Goal: Task Accomplishment & Management: Manage account settings

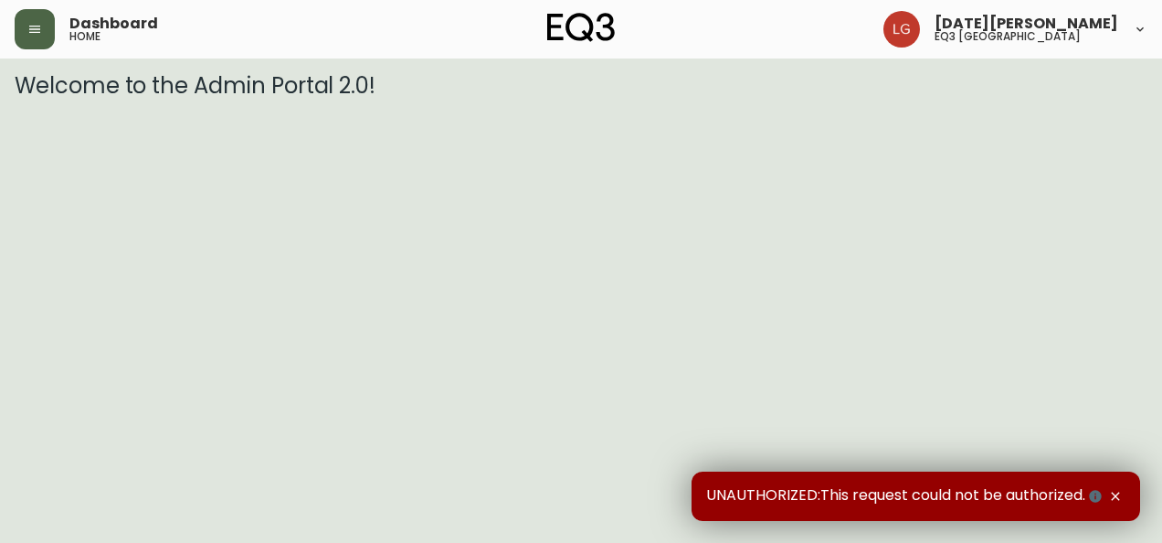
click at [39, 16] on button "button" at bounding box center [35, 29] width 40 height 40
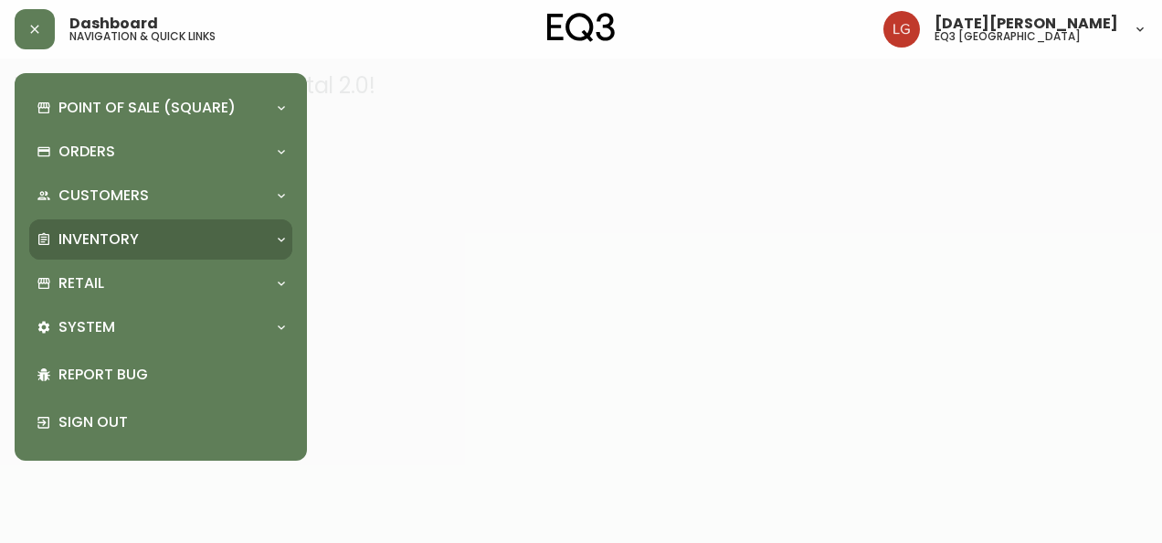
click at [163, 225] on div "Inventory" at bounding box center [160, 239] width 263 height 40
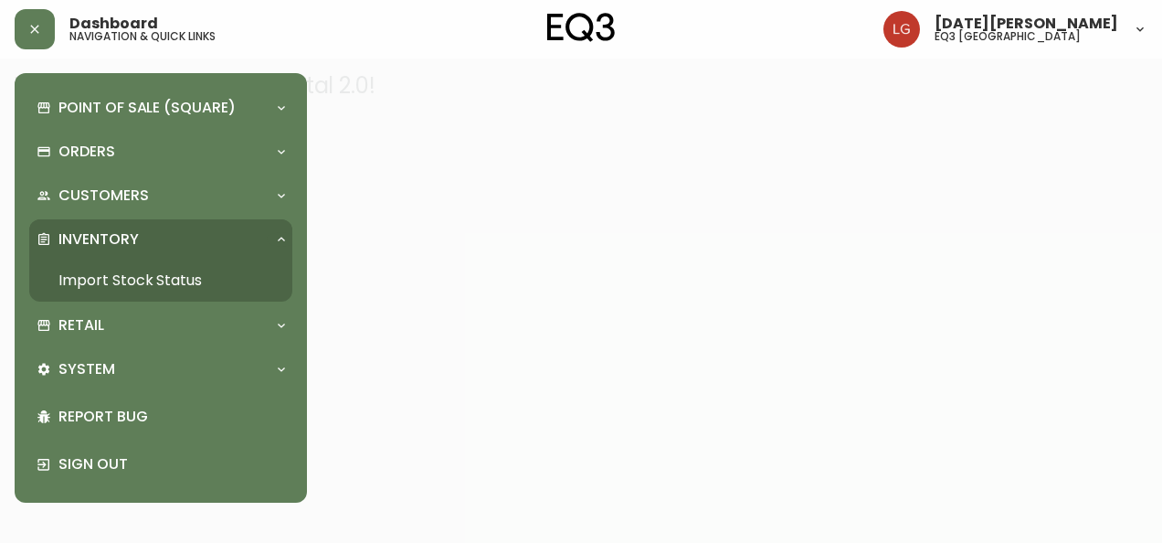
click at [153, 269] on link "Import Stock Status" at bounding box center [160, 280] width 263 height 42
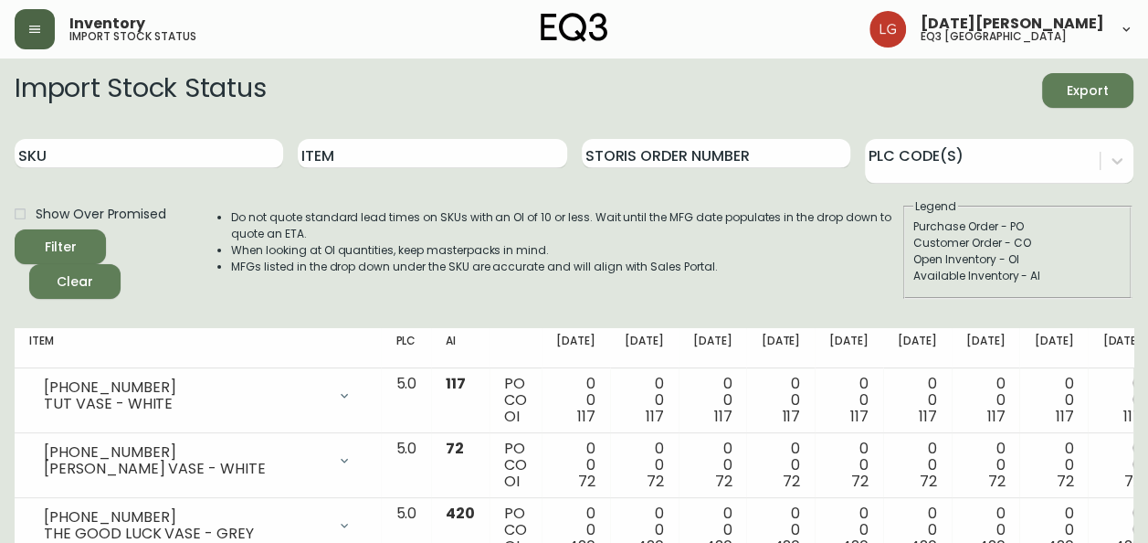
click at [37, 44] on button "button" at bounding box center [35, 29] width 40 height 40
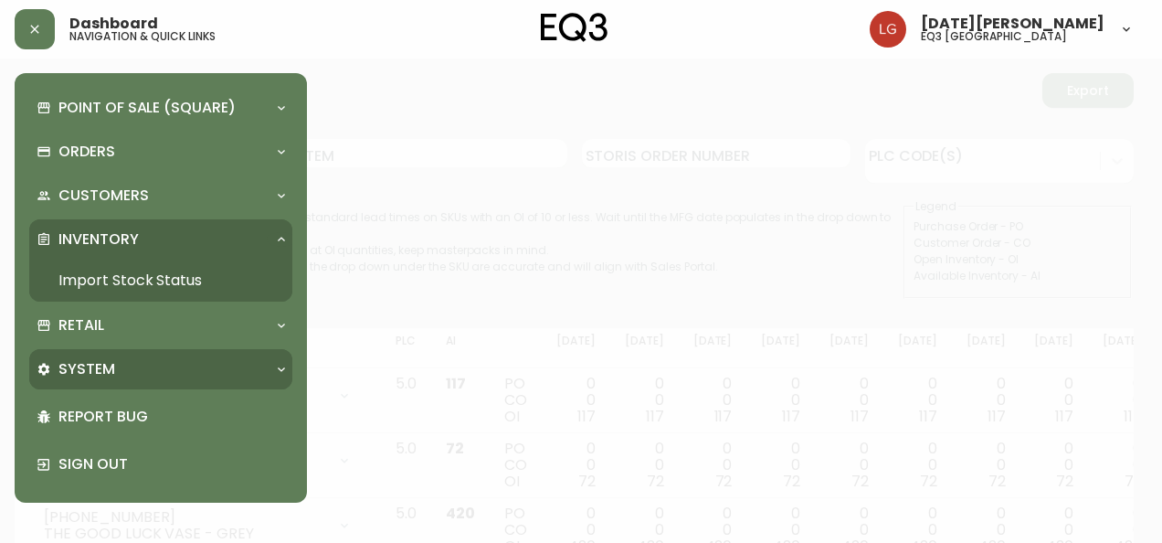
click at [111, 378] on p "System" at bounding box center [86, 369] width 57 height 20
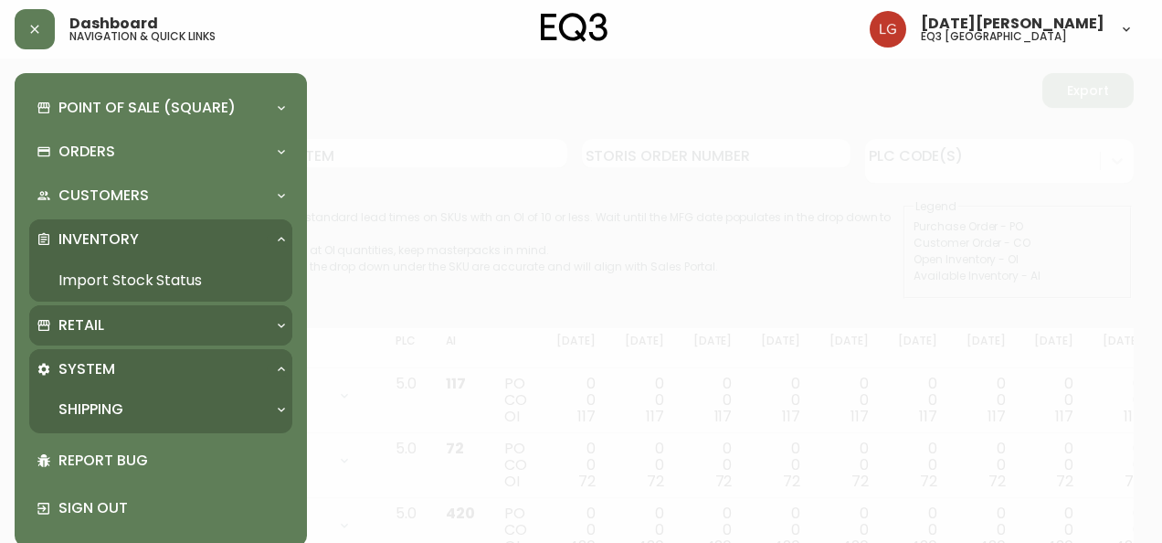
click at [120, 330] on div "Retail" at bounding box center [152, 325] width 230 height 20
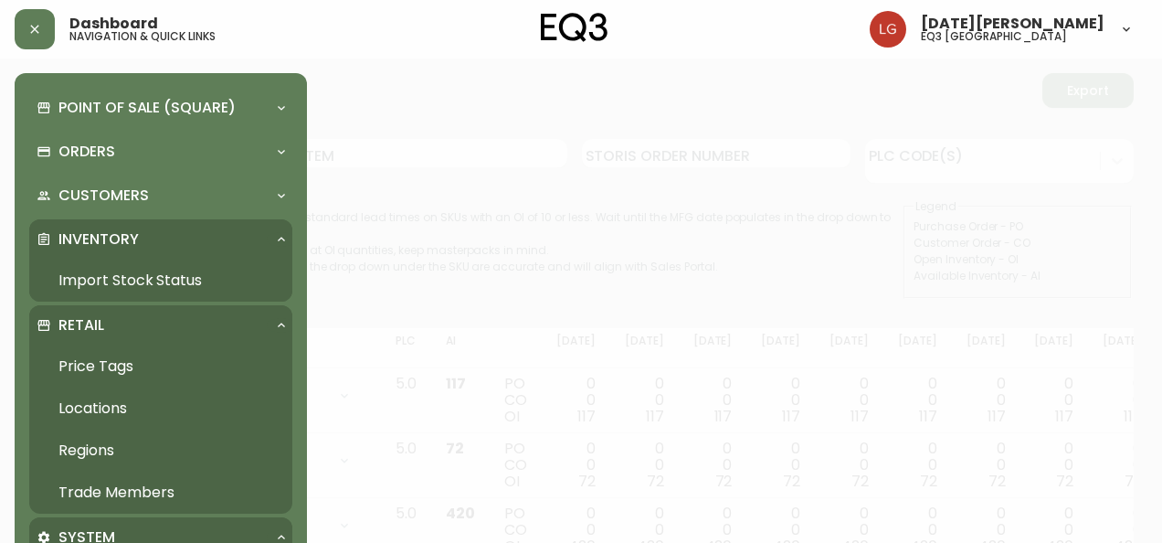
click at [134, 480] on link "Trade Members" at bounding box center [160, 492] width 263 height 42
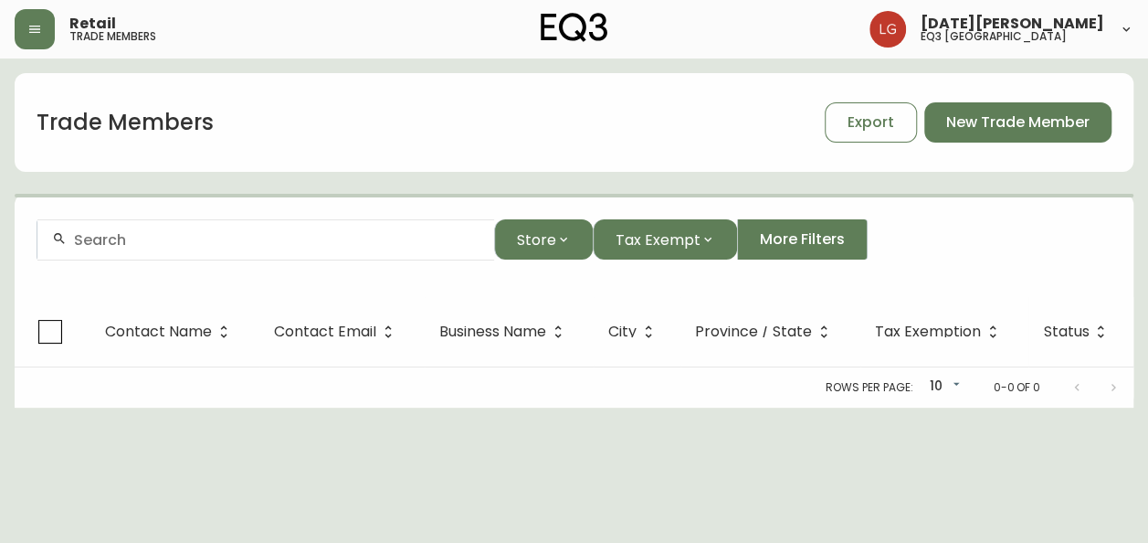
click at [164, 253] on div at bounding box center [265, 239] width 457 height 41
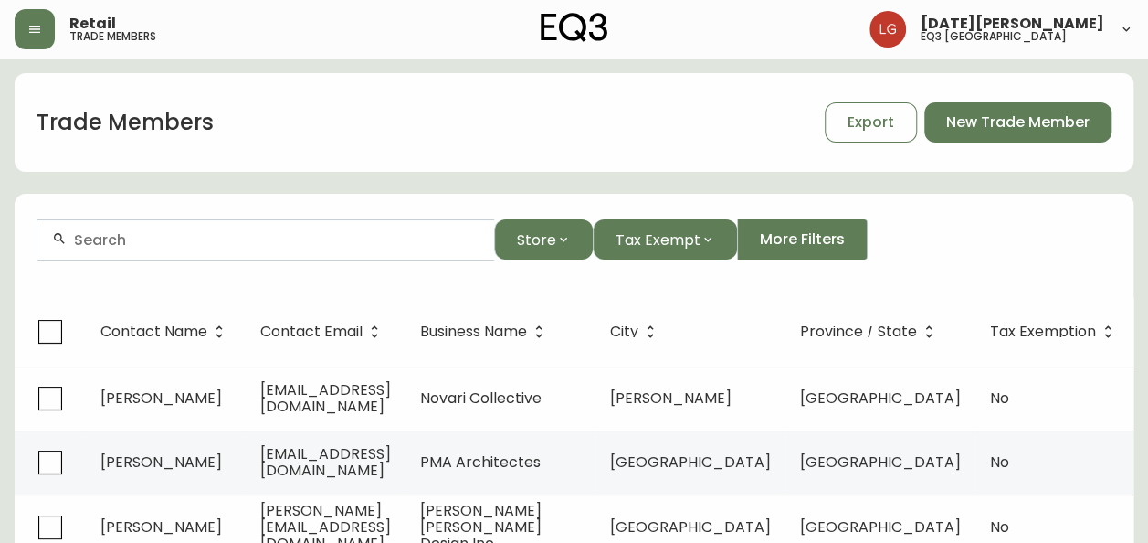
paste input "jaclyn@occasus.ca"
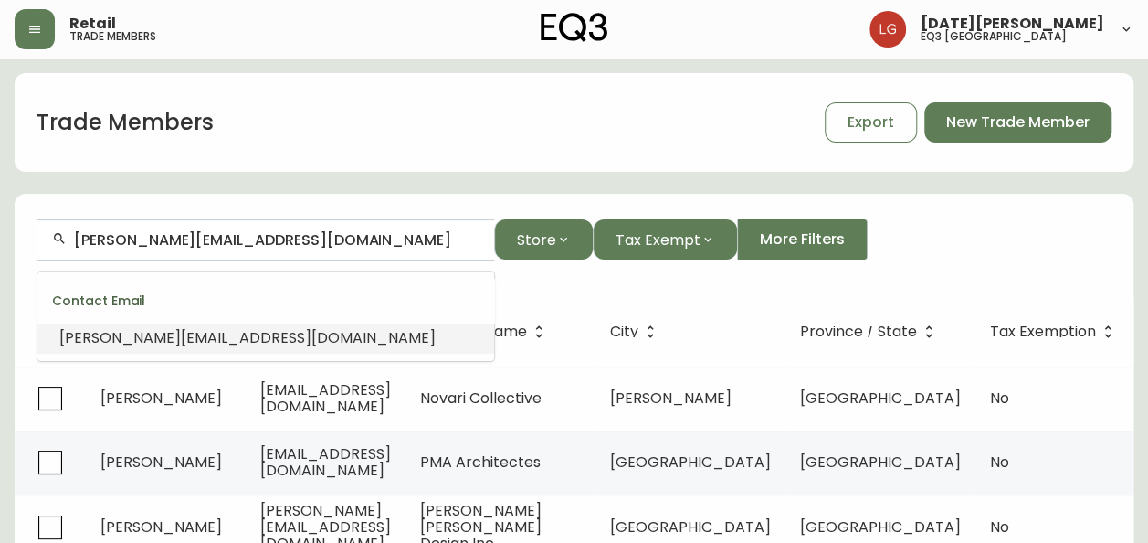
click at [143, 345] on span "jaclyn@occasus.ca" at bounding box center [247, 337] width 376 height 21
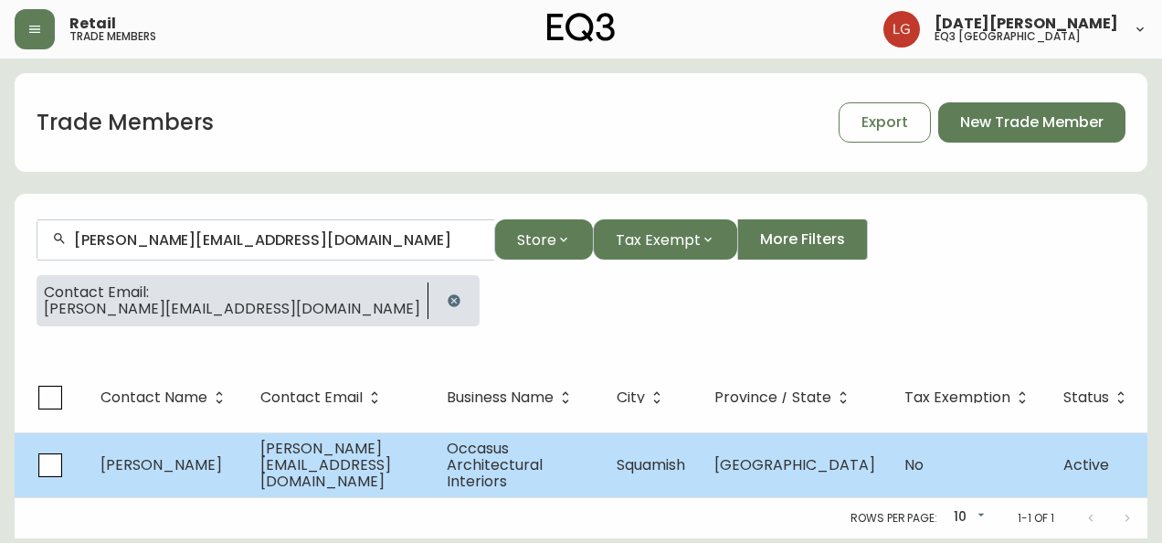
type input "jaclyn@occasus.ca"
click at [375, 453] on span "jaclyn@occasus.ca" at bounding box center [325, 465] width 131 height 54
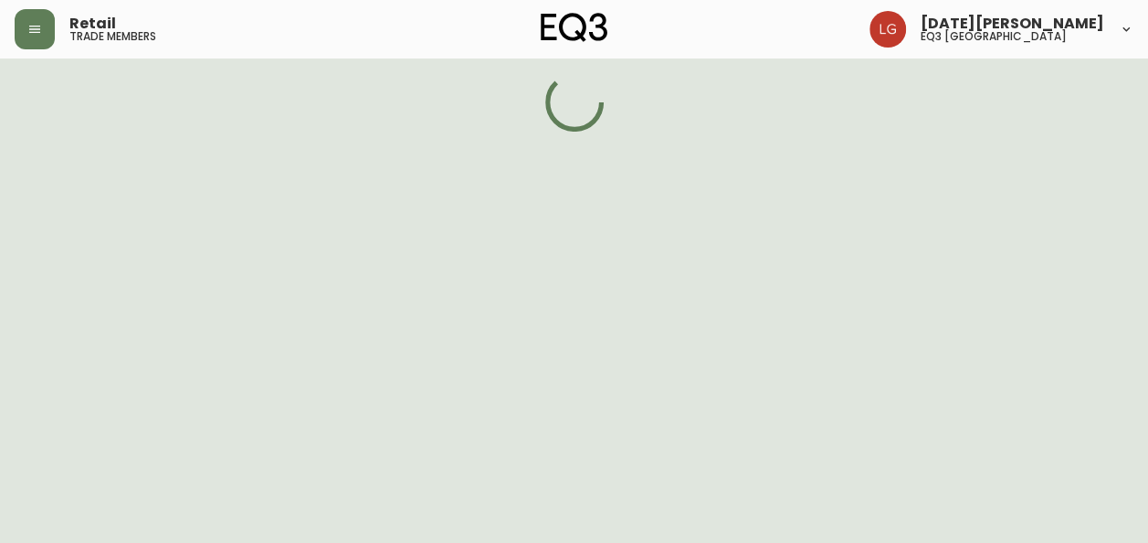
select select "BC"
select select "CA"
select select "CA_EN"
select select "Other"
select select "Interior Designer"
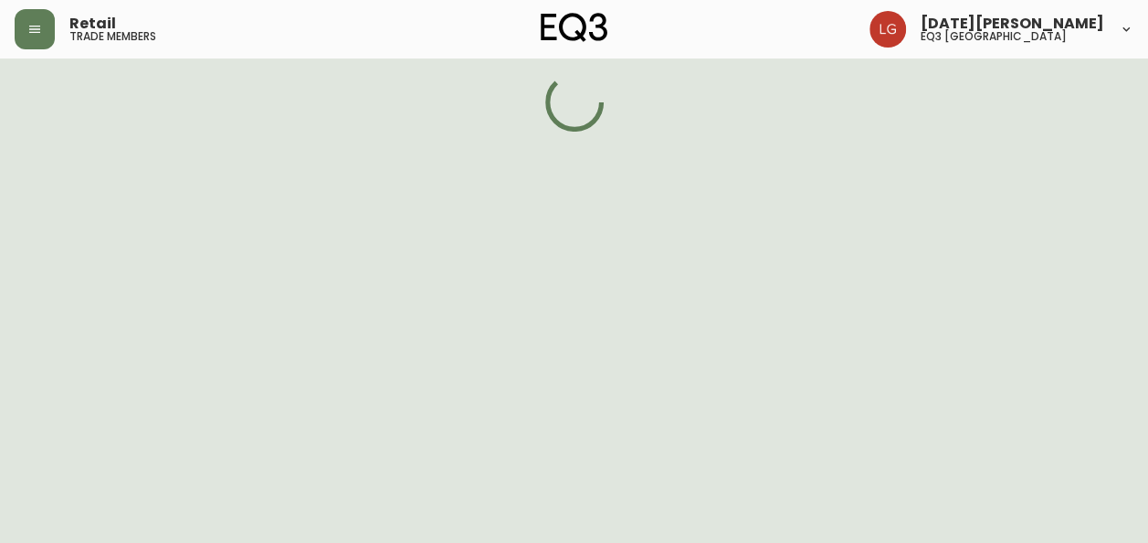
select select "false"
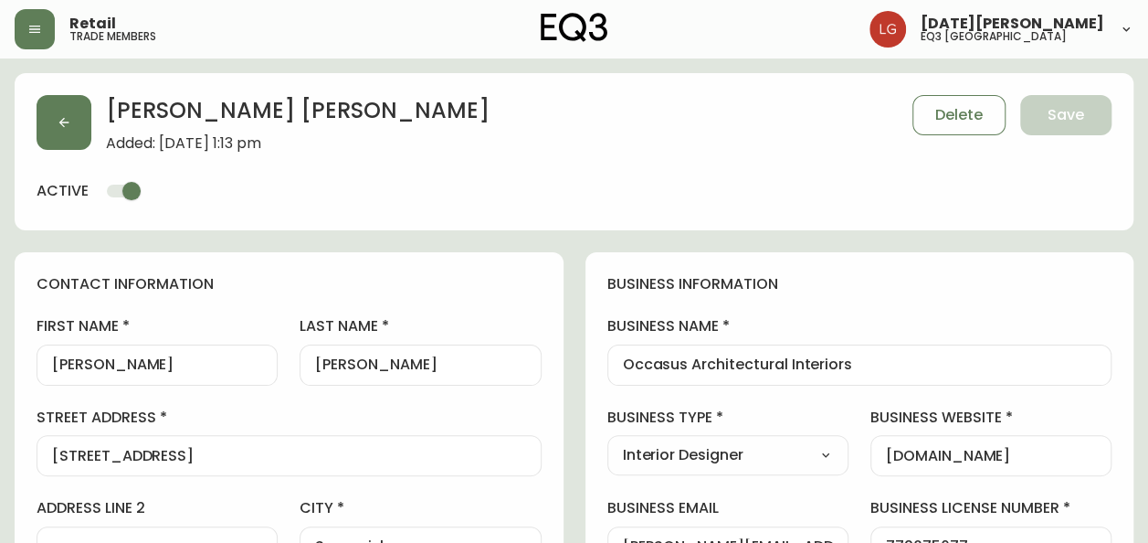
type input "EQ3 Vancouver"
select select "cjw10z96p001r6gs00juufhhe"
drag, startPoint x: 871, startPoint y: 356, endPoint x: 598, endPoint y: 360, distance: 273.2
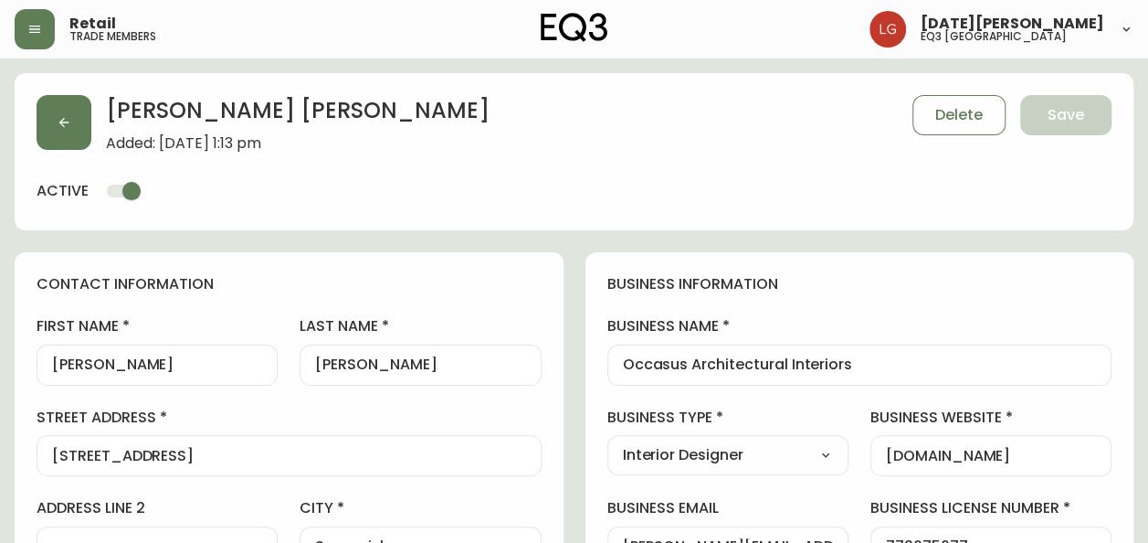
click at [83, 375] on div "Jaclyn" at bounding box center [157, 364] width 241 height 41
click at [83, 367] on input "Jaclyn" at bounding box center [157, 364] width 210 height 17
drag, startPoint x: 384, startPoint y: 374, endPoint x: 368, endPoint y: 368, distance: 16.5
click at [384, 374] on div "Walker" at bounding box center [420, 364] width 241 height 41
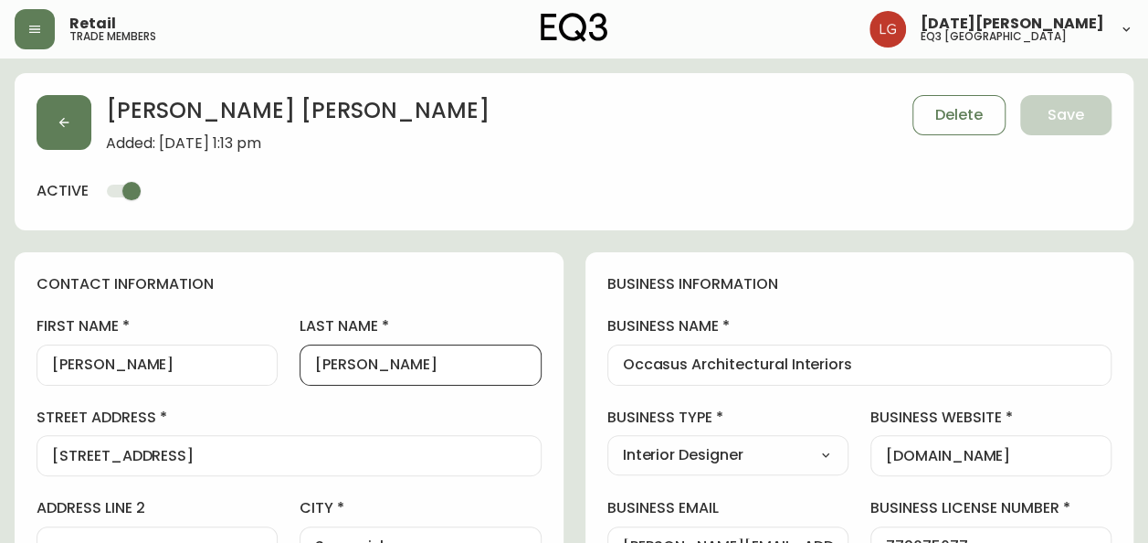
click at [338, 366] on input "Walker" at bounding box center [420, 364] width 210 height 17
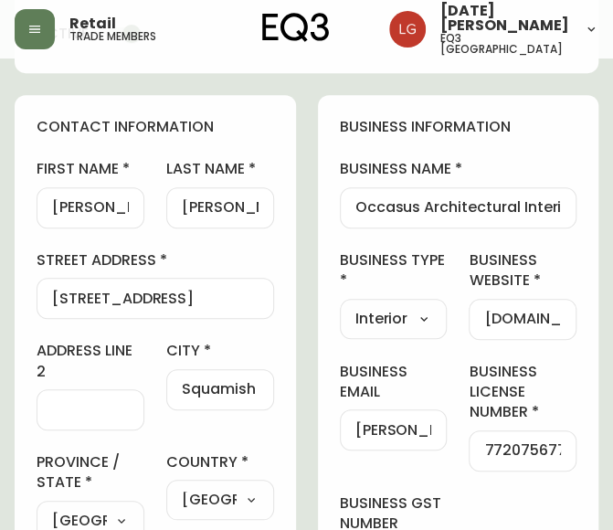
scroll to position [274, 0]
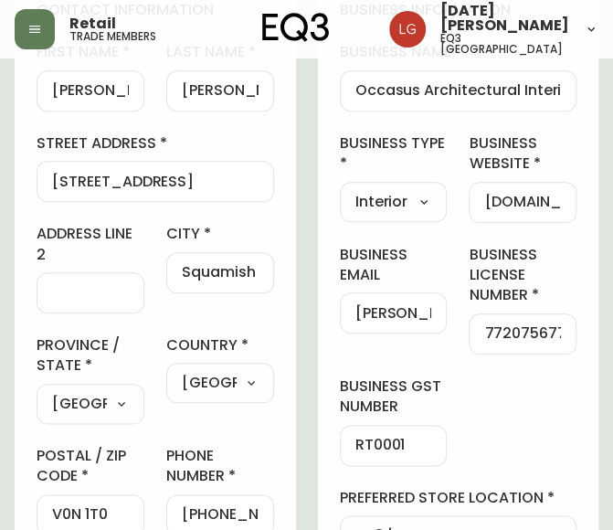
drag, startPoint x: 352, startPoint y: 309, endPoint x: 394, endPoint y: 314, distance: 42.4
click at [394, 314] on div "jaclyn@occasus.ca" at bounding box center [394, 312] width 108 height 41
drag, startPoint x: 428, startPoint y: 314, endPoint x: 269, endPoint y: 320, distance: 159.0
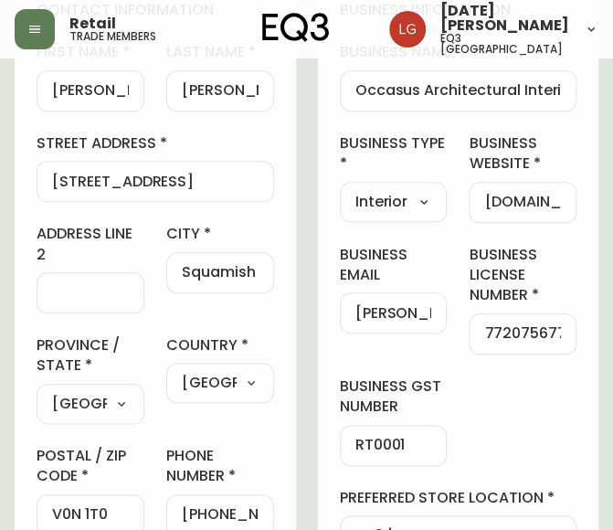
click at [483, 388] on div "business information business name Occasus Architectural Interiors business typ…" at bounding box center [458, 333] width 281 height 710
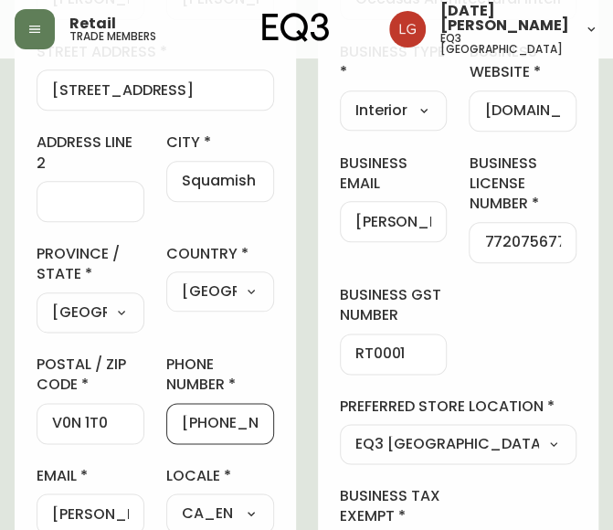
scroll to position [0, 26]
drag, startPoint x: 186, startPoint y: 416, endPoint x: 353, endPoint y: 403, distance: 166.7
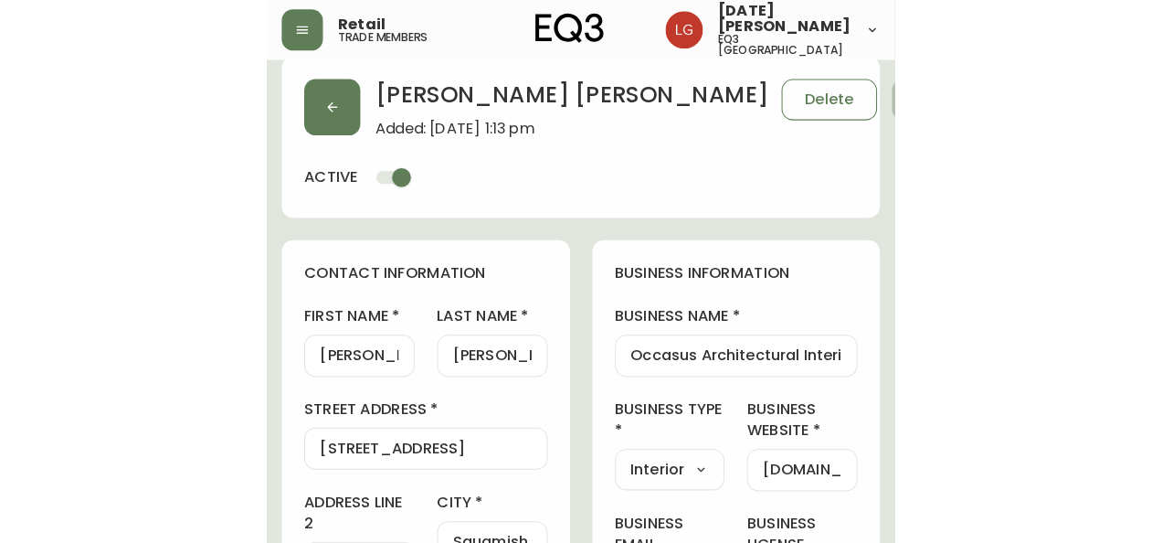
scroll to position [0, 0]
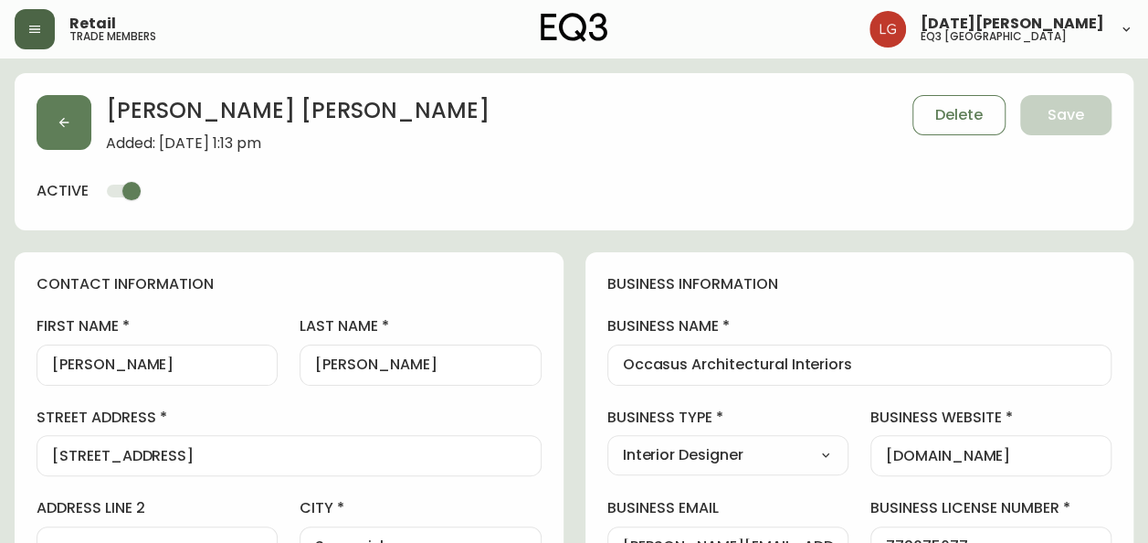
click at [48, 34] on button "button" at bounding box center [35, 29] width 40 height 40
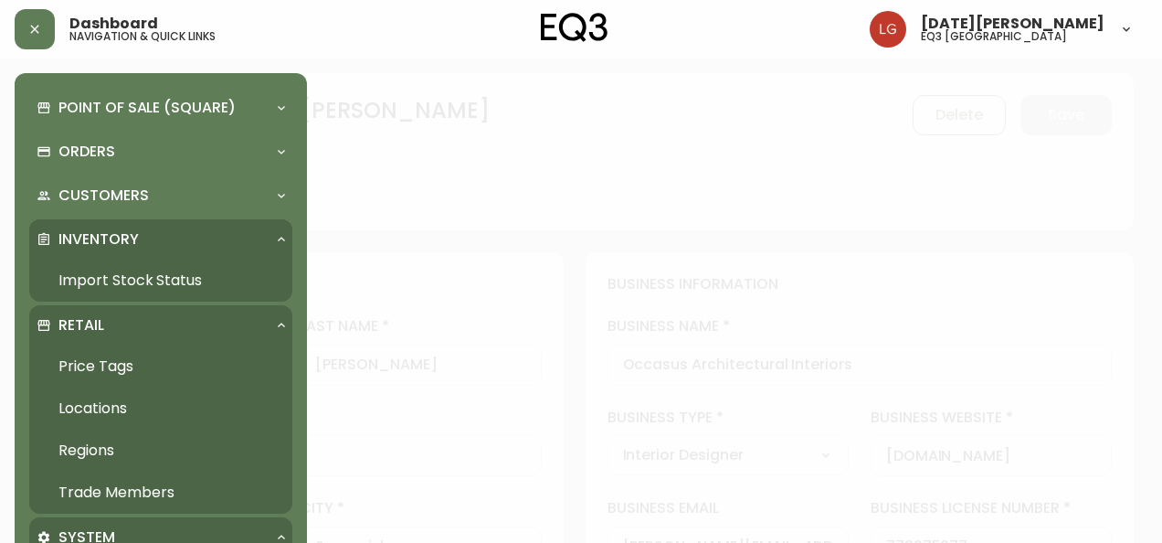
click at [187, 278] on link "Import Stock Status" at bounding box center [160, 280] width 263 height 42
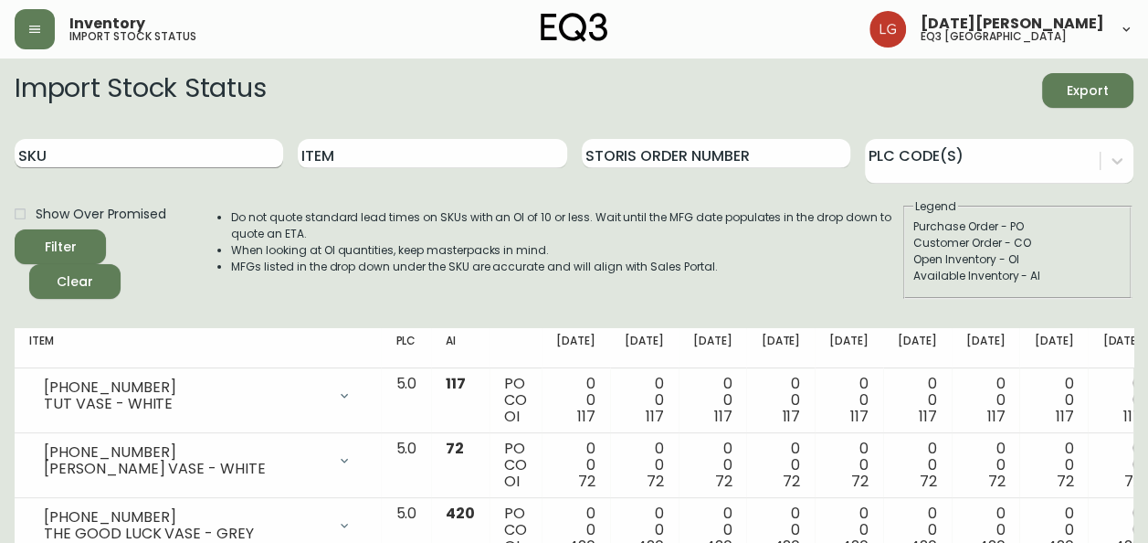
click at [172, 163] on input "SKU" at bounding box center [149, 153] width 269 height 29
paste input "3020-831-9"
type input "3020-831-9"
click at [15, 229] on button "Filter" at bounding box center [60, 246] width 91 height 35
